Goal: Share content: Share content

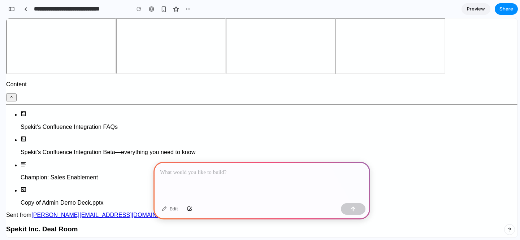
click at [176, 176] on p at bounding box center [262, 172] width 204 height 9
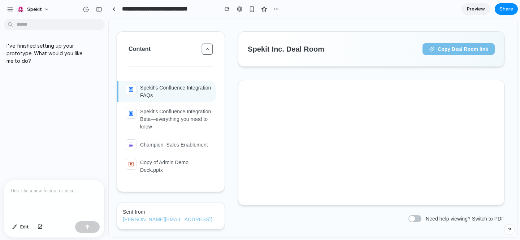
click at [30, 196] on div at bounding box center [54, 199] width 100 height 38
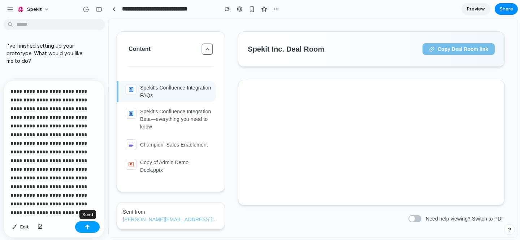
click at [93, 228] on button "button" at bounding box center [87, 227] width 25 height 12
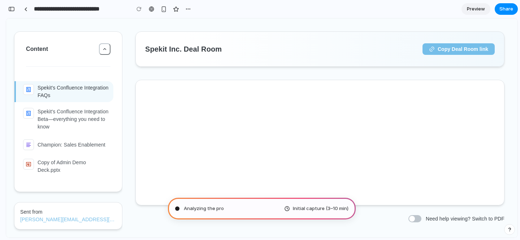
scroll to position [111, 0]
type input "**********"
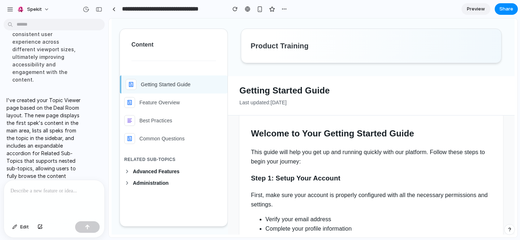
scroll to position [0, 0]
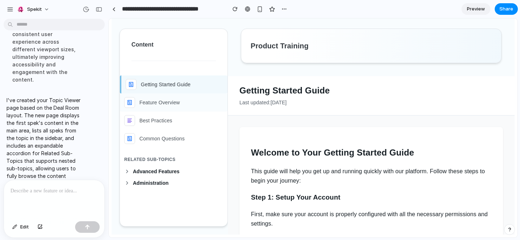
click at [185, 100] on div "Feature Overview" at bounding box center [173, 102] width 99 height 11
click at [200, 103] on div "Feature Overview" at bounding box center [173, 102] width 99 height 11
click at [194, 122] on div "Best Practices" at bounding box center [173, 120] width 99 height 11
click at [194, 139] on div "Common Questions" at bounding box center [173, 138] width 99 height 11
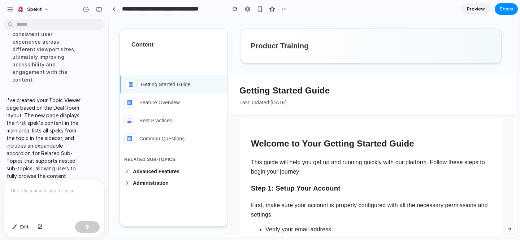
scroll to position [10, 0]
click at [164, 172] on span "Advanced Features" at bounding box center [178, 172] width 90 height 6
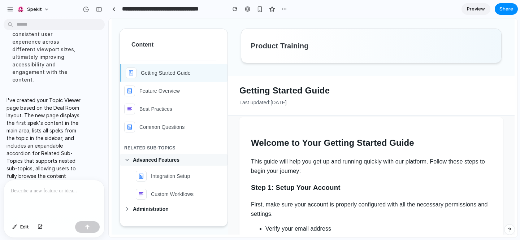
scroll to position [12, 0]
click at [171, 159] on span "Advanced Features" at bounding box center [178, 160] width 90 height 6
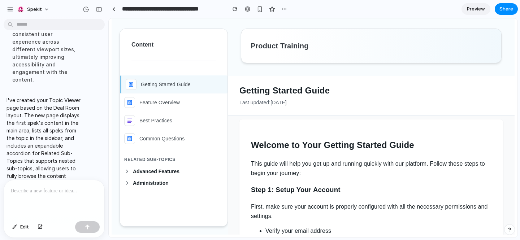
scroll to position [7, 0]
click at [184, 102] on div "Feature Overview" at bounding box center [173, 102] width 99 height 11
click at [169, 124] on p "Best Practices" at bounding box center [155, 121] width 33 height 8
click at [173, 138] on p "Common Questions" at bounding box center [161, 139] width 45 height 8
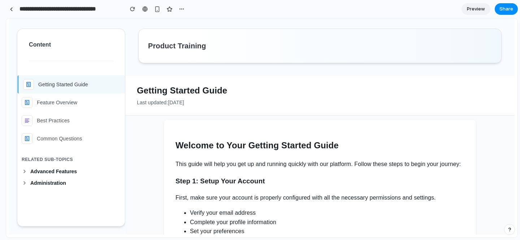
drag, startPoint x: 106, startPoint y: 98, endPoint x: -7, endPoint y: 100, distance: 113.1
click at [0, 100] on html "**********" at bounding box center [260, 120] width 520 height 240
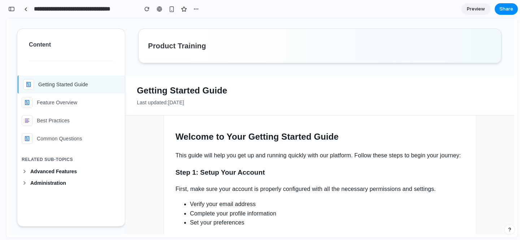
scroll to position [18, 0]
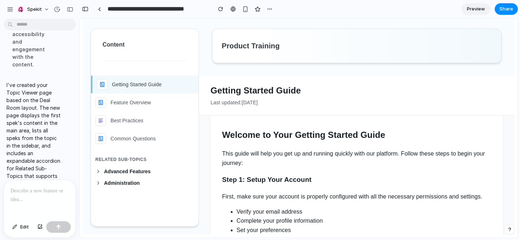
click at [26, 203] on div at bounding box center [40, 199] width 72 height 38
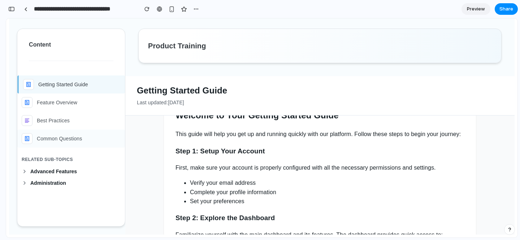
scroll to position [37, 0]
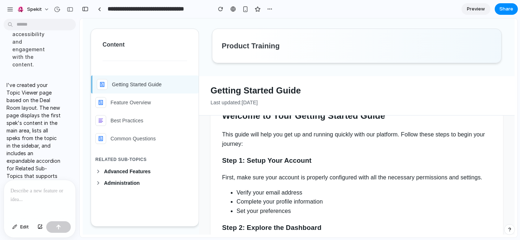
click at [35, 196] on div at bounding box center [40, 199] width 72 height 38
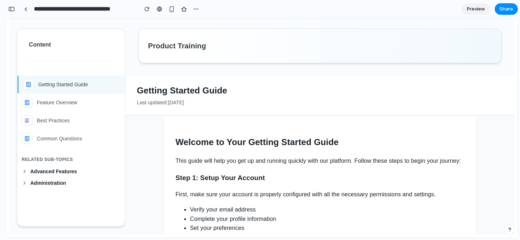
scroll to position [8, 0]
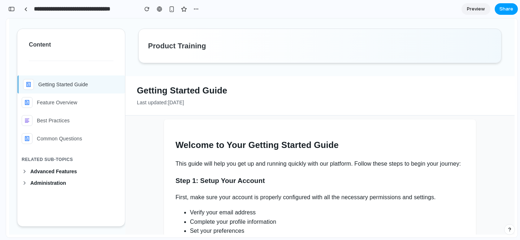
click at [505, 11] on span "Share" at bounding box center [506, 8] width 14 height 7
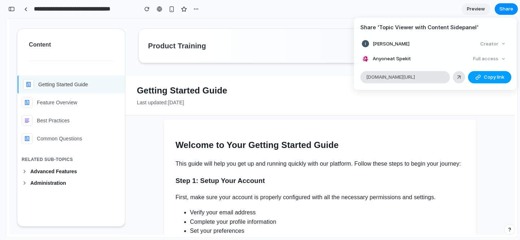
click at [475, 79] on button "Copy link" at bounding box center [489, 77] width 43 height 12
click at [428, 8] on div "Share ' Topic Viewer with Content Sidepanel ' [PERSON_NAME] Creator Anyone at S…" at bounding box center [260, 120] width 520 height 240
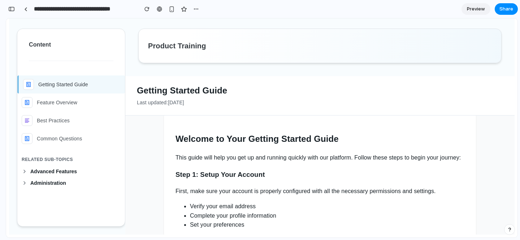
scroll to position [0, 0]
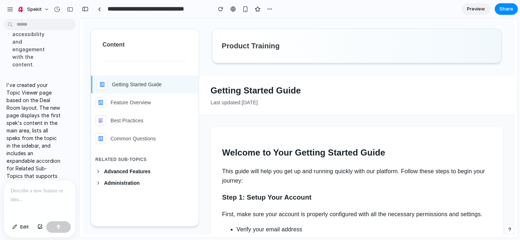
click at [32, 191] on p at bounding box center [39, 191] width 59 height 9
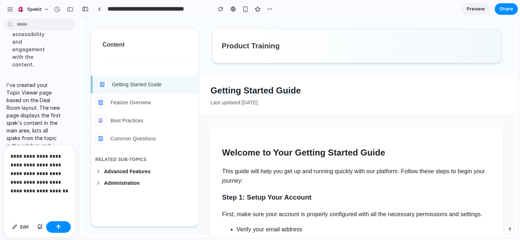
click at [13, 192] on p "**********" at bounding box center [39, 173] width 59 height 43
click at [65, 193] on p "**********" at bounding box center [39, 173] width 59 height 43
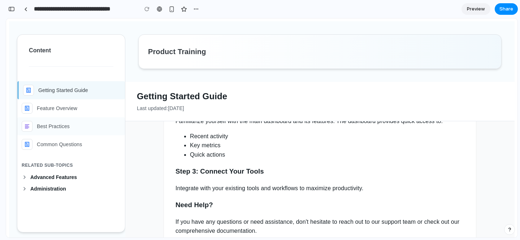
scroll to position [6, 0]
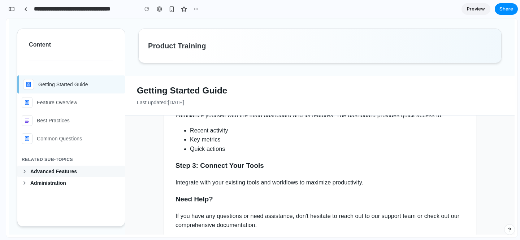
click at [71, 170] on span "Advanced Features" at bounding box center [75, 172] width 90 height 6
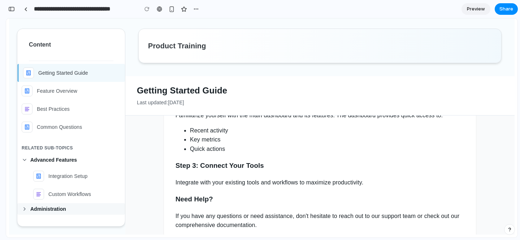
click at [53, 207] on span "Administration" at bounding box center [75, 209] width 90 height 6
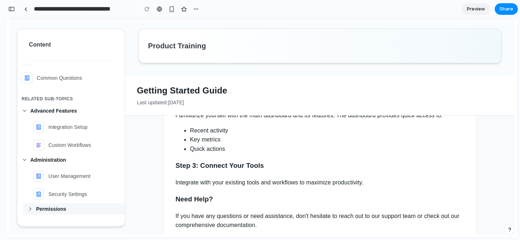
click at [55, 206] on span "Permissions" at bounding box center [78, 209] width 85 height 6
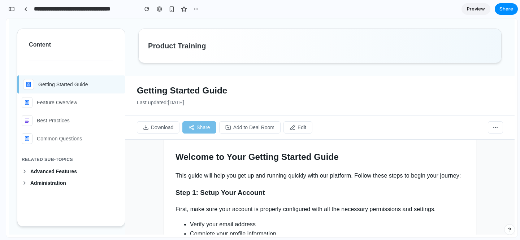
scroll to position [36, 0]
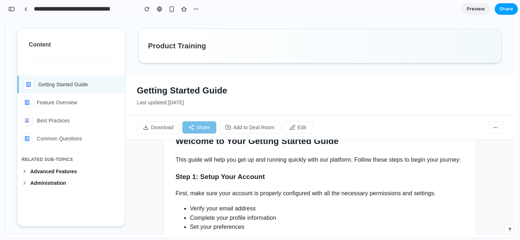
click at [505, 12] on span "Share" at bounding box center [506, 8] width 14 height 7
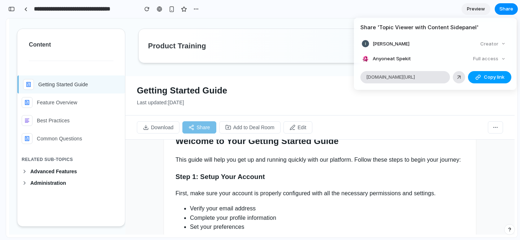
click at [482, 76] on button "Copy link" at bounding box center [489, 77] width 43 height 12
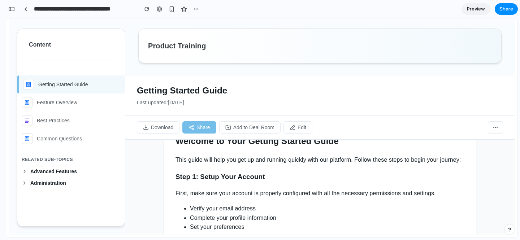
click at [433, 12] on div "Share ' Topic Viewer with Content Sidepanel ' [PERSON_NAME] Creator Anyone at S…" at bounding box center [260, 120] width 520 height 240
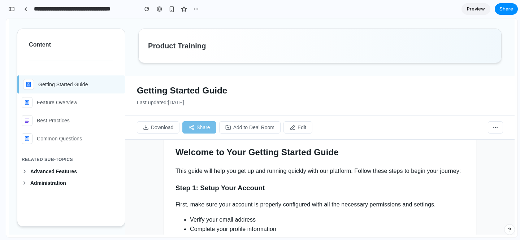
scroll to position [0, 0]
